Goal: Download file/media

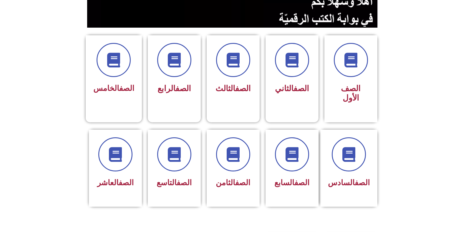
scroll to position [147, 0]
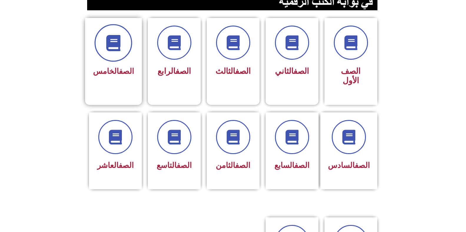
click at [113, 45] on icon at bounding box center [113, 43] width 16 height 16
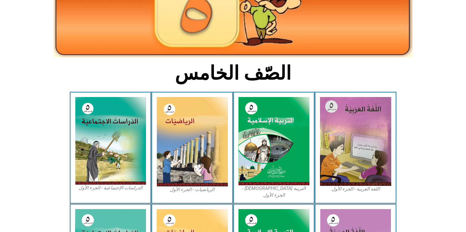
scroll to position [118, 0]
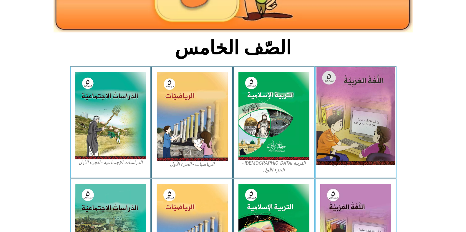
click at [362, 93] on img at bounding box center [355, 116] width 78 height 98
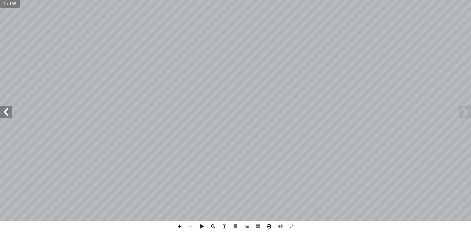
click at [267, 227] on span at bounding box center [268, 226] width 11 height 11
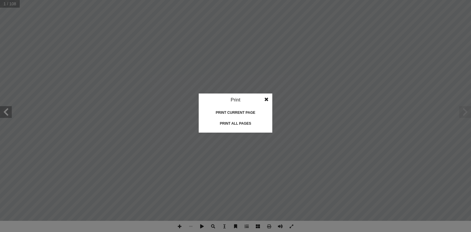
click at [238, 126] on div "Print all pages" at bounding box center [235, 123] width 59 height 9
